Goal: Navigation & Orientation: Find specific page/section

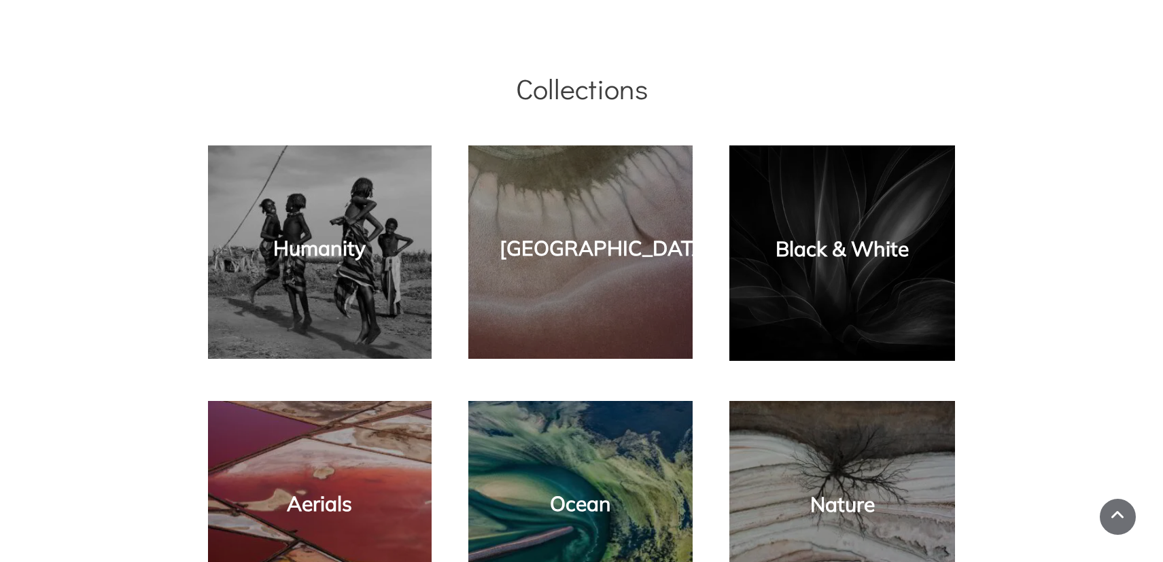
scroll to position [913, 0]
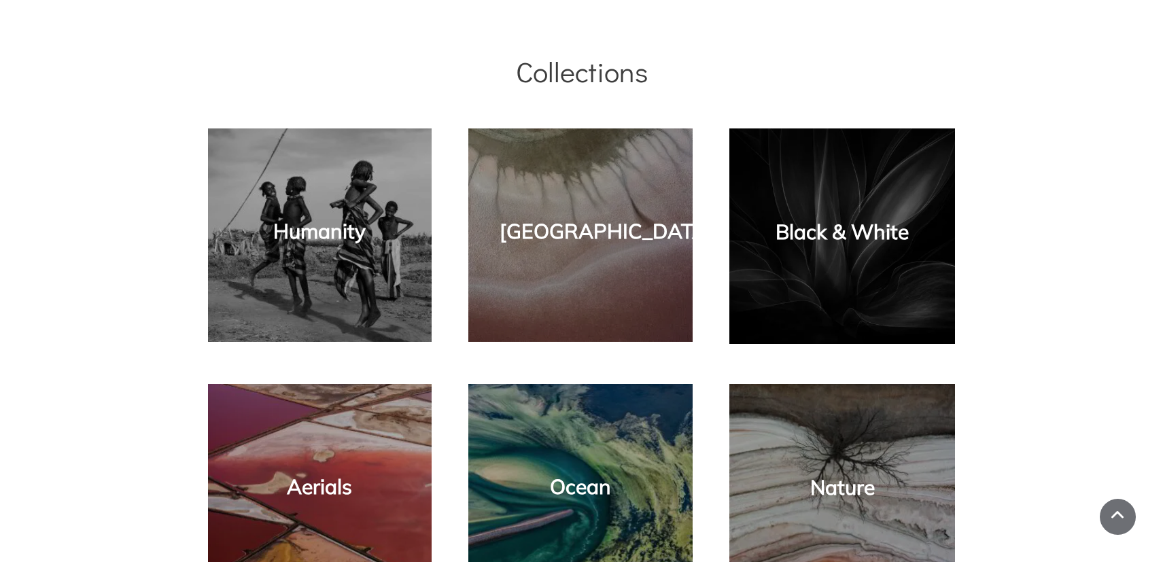
click at [312, 246] on div "Humanity" at bounding box center [320, 235] width 197 height 187
click at [327, 232] on link "Humanity" at bounding box center [319, 231] width 92 height 26
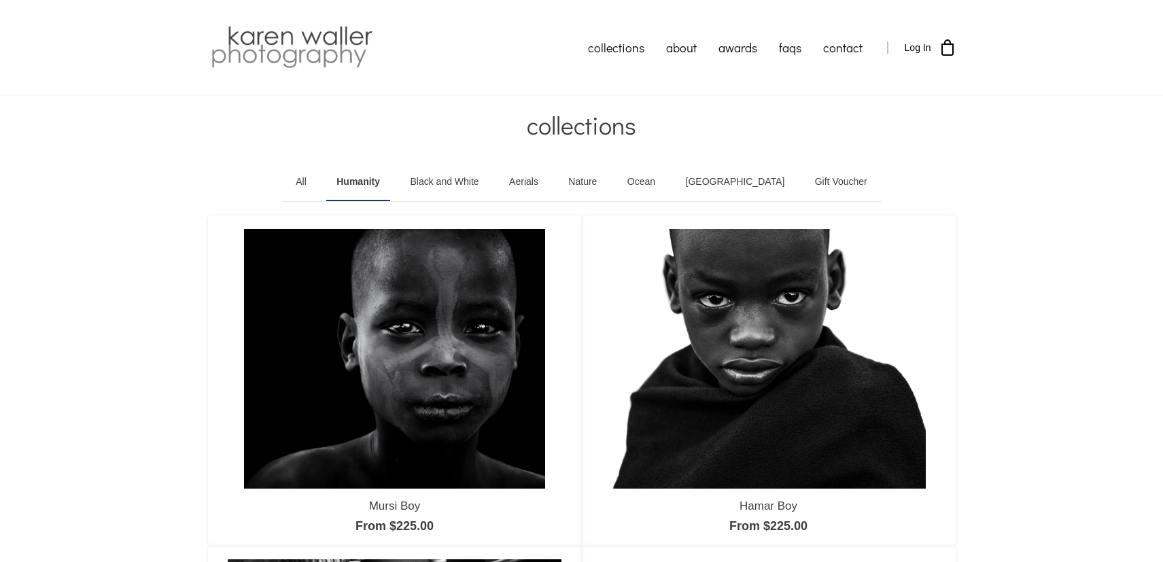
click at [548, 179] on link "Aerials" at bounding box center [524, 182] width 50 height 38
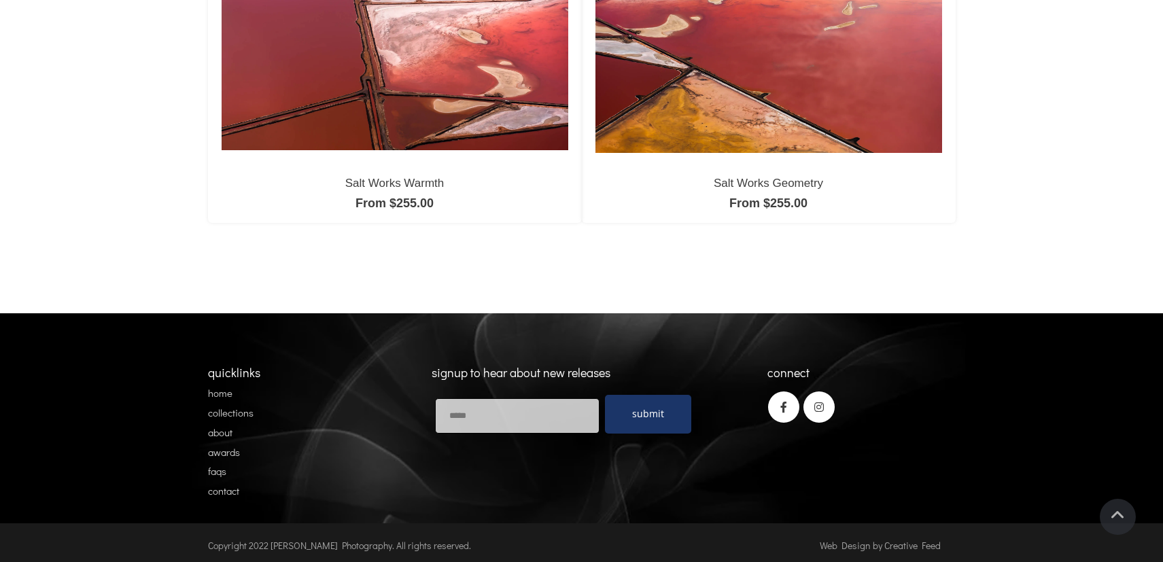
scroll to position [1319, 0]
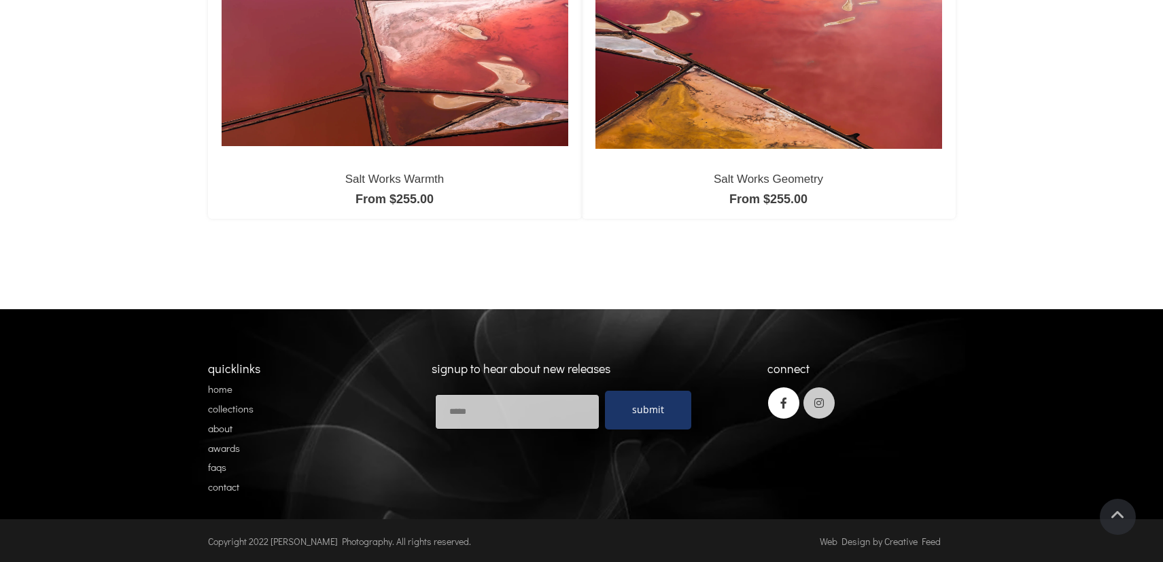
click at [825, 398] on icon at bounding box center [818, 402] width 31 height 31
